Goal: Transaction & Acquisition: Subscribe to service/newsletter

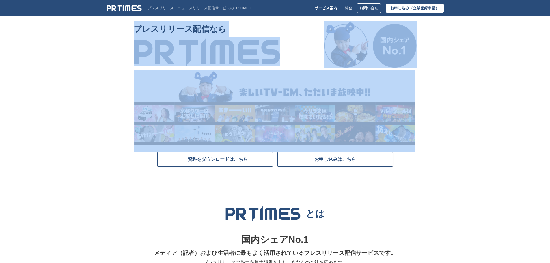
drag, startPoint x: 118, startPoint y: 35, endPoint x: 396, endPoint y: 96, distance: 284.4
click at [396, 96] on section "プレスリリース配信なら 資料をダウンロードはこちら お申し込みはこちら" at bounding box center [275, 102] width 550 height 162
click at [445, 113] on section "プレスリリース配信なら 資料をダウンロードはこちら お申し込みはこちら" at bounding box center [275, 102] width 550 height 162
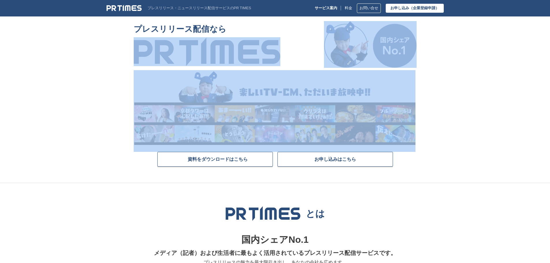
drag, startPoint x: 451, startPoint y: 138, endPoint x: 143, endPoint y: 48, distance: 320.8
click at [143, 48] on section "プレスリリース配信なら 資料をダウンロードはこちら お申し込みはこちら" at bounding box center [275, 102] width 550 height 162
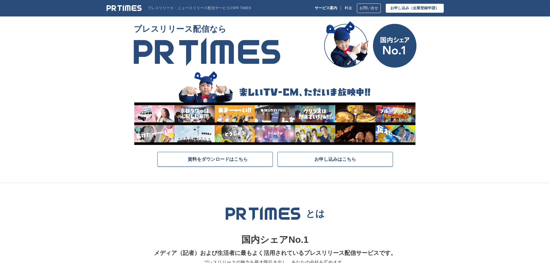
click at [123, 31] on section "プレスリリース配信なら 資料をダウンロードはこちら お申し込みはこちら" at bounding box center [275, 102] width 550 height 162
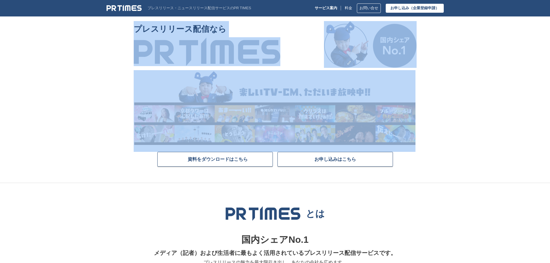
drag, startPoint x: 123, startPoint y: 31, endPoint x: 446, endPoint y: 119, distance: 334.5
click at [446, 119] on section "プレスリリース配信なら 資料をダウンロードはこちら お申し込みはこちら" at bounding box center [275, 102] width 550 height 162
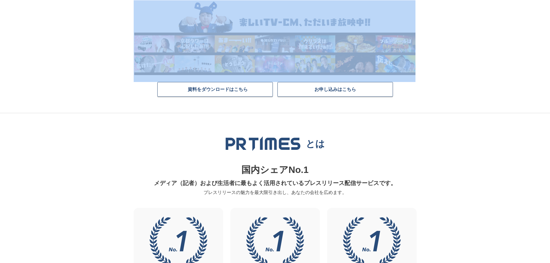
scroll to position [72, 0]
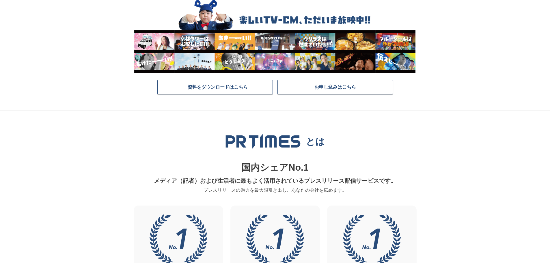
click at [432, 153] on section "とは 国内シェアNo.1 メディア（記者）および生活者に最もよく活用されているプレスリリース配信サービスです。 プレスリリースの魅力を最大限引き出し、あなたの…" at bounding box center [275, 247] width 550 height 273
drag, startPoint x: 212, startPoint y: 143, endPoint x: 332, endPoint y: 148, distance: 119.9
click at [332, 148] on h2 "とは" at bounding box center [275, 141] width 276 height 15
drag, startPoint x: 255, startPoint y: 158, endPoint x: 239, endPoint y: 157, distance: 16.2
click at [240, 156] on div "とは 国内シェアNo.1 メディア（記者）および生活者に最もよく活用されているプレスリリース配信サービスです。 プレスリリースの魅力を最大限引き出し、あなたの…" at bounding box center [275, 164] width 276 height 60
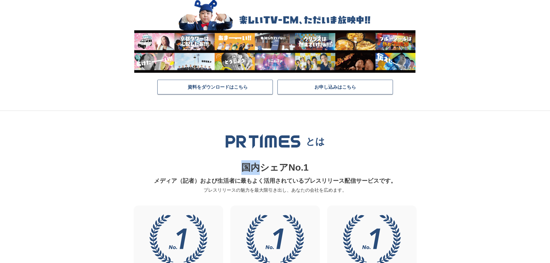
click at [233, 170] on p "国内シェアNo.1" at bounding box center [275, 167] width 276 height 15
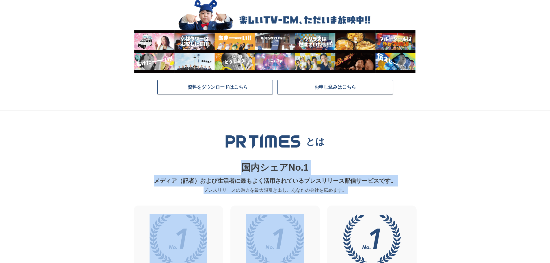
drag, startPoint x: 223, startPoint y: 166, endPoint x: 373, endPoint y: 195, distance: 152.6
click at [373, 195] on section "とは 国内シェアNo.1 メディア（記者）および生活者に最もよく活用されているプレスリリース配信サービスです。 プレスリリースの魅力を最大限引き出し、あなたの…" at bounding box center [275, 247] width 550 height 273
click at [334, 187] on p "プレスリリースの魅力を最大限引き出し、あなたの会社を広めます。" at bounding box center [275, 190] width 276 height 8
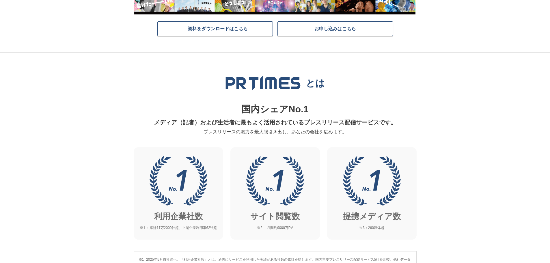
scroll to position [132, 0]
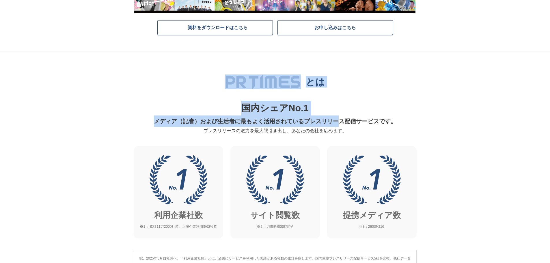
drag, startPoint x: 214, startPoint y: 76, endPoint x: 339, endPoint y: 116, distance: 131.1
click at [339, 116] on div "とは 国内シェアNo.1 メディア（記者）および生活者に最もよく活用されているプレスリリース配信サービスです。 プレスリリースの魅力を最大限引き出し、あなたの…" at bounding box center [275, 104] width 276 height 60
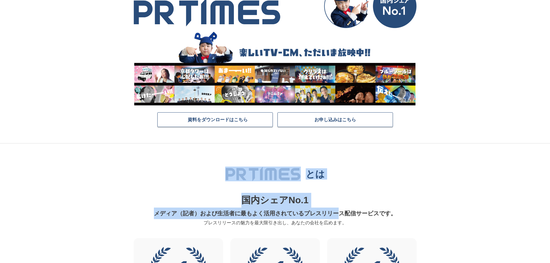
scroll to position [39, 0]
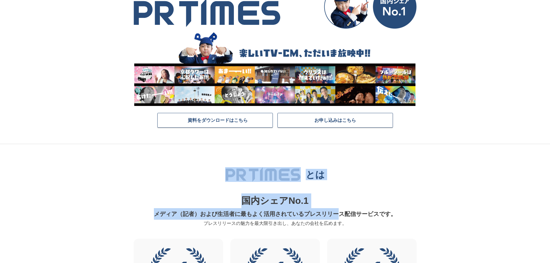
click at [193, 174] on h2 "とは" at bounding box center [275, 174] width 276 height 15
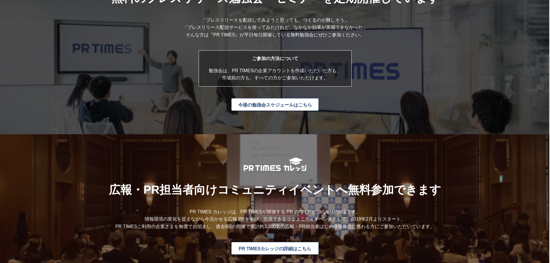
scroll to position [1562, 0]
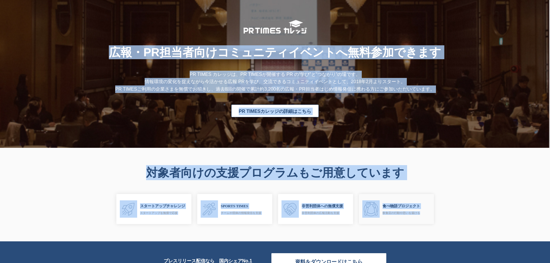
drag, startPoint x: 101, startPoint y: 55, endPoint x: 429, endPoint y: 214, distance: 365.0
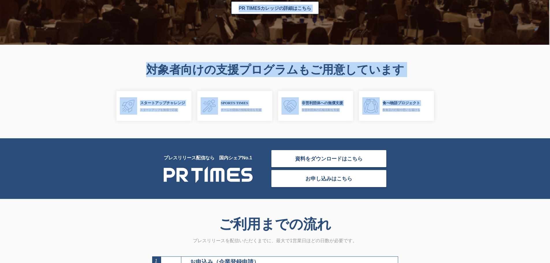
scroll to position [1665, 0]
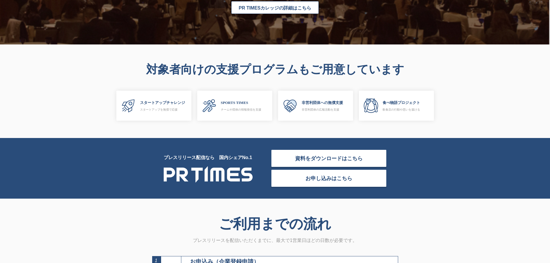
click at [125, 153] on div "プレスリリース配信なら　国内シェアNo.1 資料をダウンロードはこちら お申し込みはこちら" at bounding box center [275, 168] width 550 height 61
drag, startPoint x: 151, startPoint y: 161, endPoint x: 195, endPoint y: 194, distance: 54.9
click at [195, 194] on div "プレスリリース配信なら　国内シェアNo.1 資料をダウンロードはこちら お申し込みはこちら" at bounding box center [275, 168] width 550 height 61
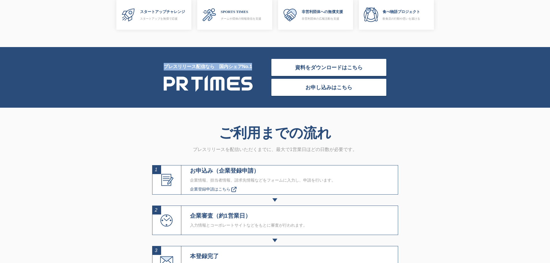
scroll to position [1753, 0]
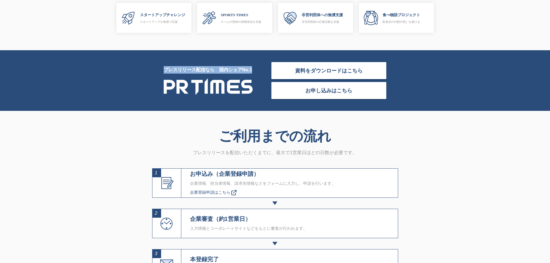
click at [339, 94] on link "お申し込みはこちら" at bounding box center [328, 91] width 115 height 18
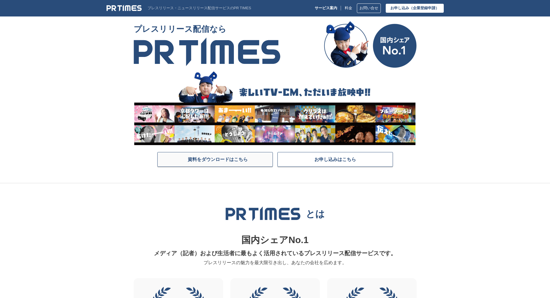
scroll to position [76, 0]
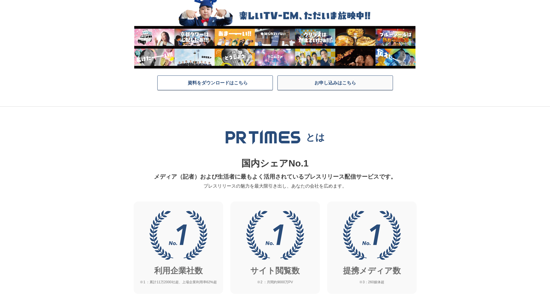
click at [334, 82] on link "お申し込みはこちら" at bounding box center [334, 82] width 115 height 15
